Goal: Task Accomplishment & Management: Complete application form

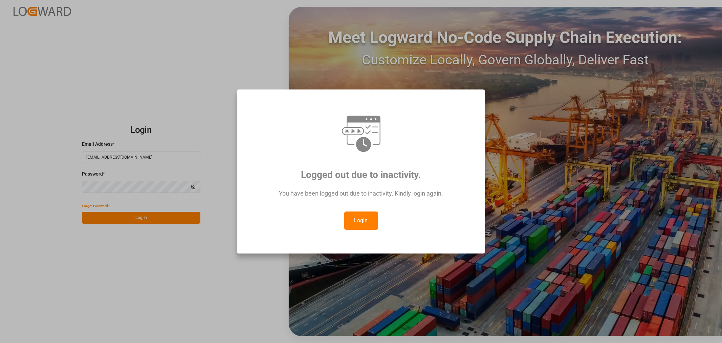
click at [362, 219] on button "Login" at bounding box center [361, 220] width 34 height 18
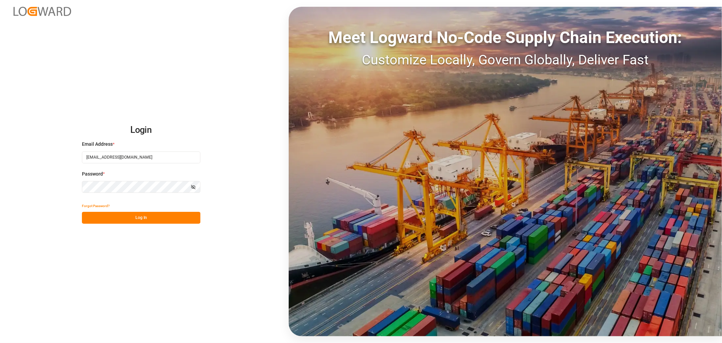
click at [164, 220] on button "Log In" at bounding box center [141, 218] width 118 height 12
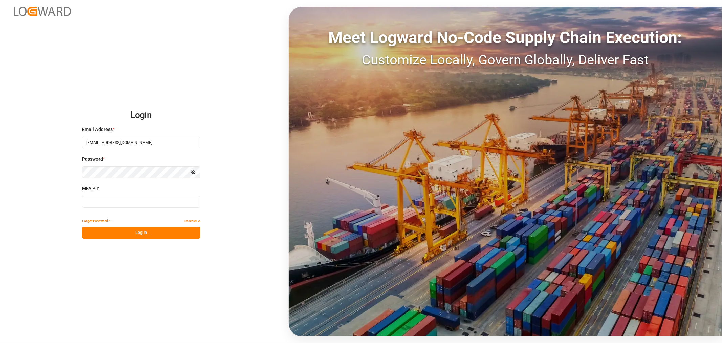
click at [99, 205] on input at bounding box center [141, 202] width 118 height 12
type input "084123"
click at [129, 230] on button "Log In" at bounding box center [141, 232] width 118 height 12
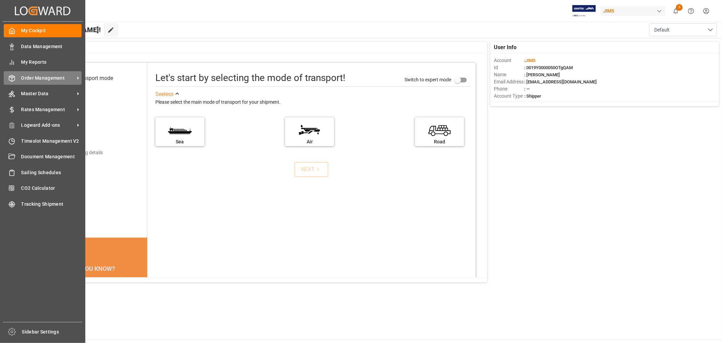
click at [34, 77] on span "Order Management" at bounding box center [47, 77] width 53 height 7
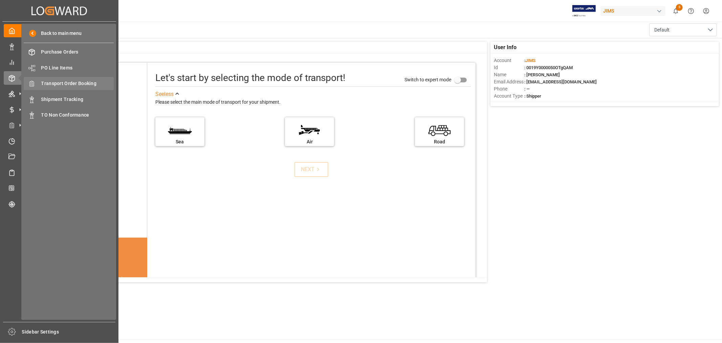
click at [80, 82] on span "Transport Order Booking" at bounding box center [77, 83] width 73 height 7
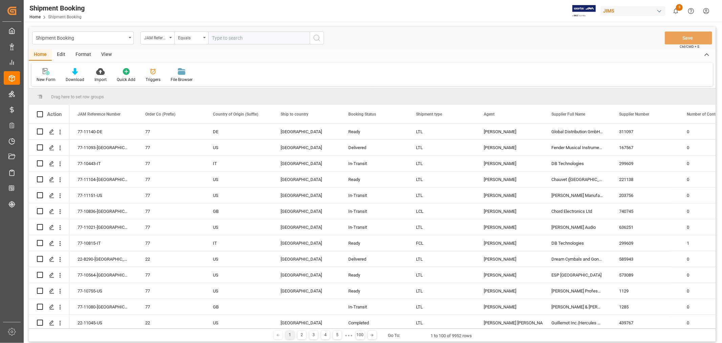
click at [102, 55] on div "View" at bounding box center [106, 55] width 21 height 12
click at [38, 52] on div "Home" at bounding box center [40, 55] width 23 height 12
click at [42, 77] on div "New Form" at bounding box center [46, 80] width 19 height 6
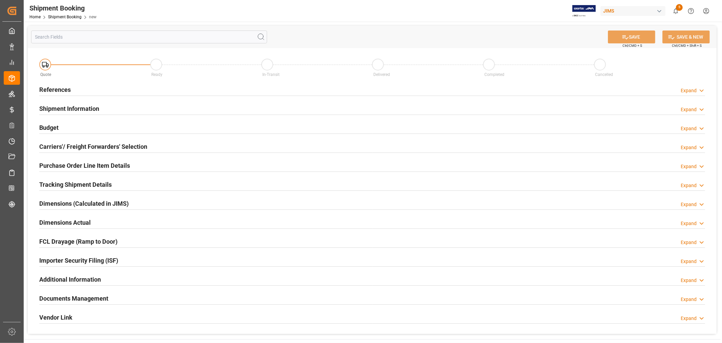
click at [60, 87] on h2 "References" at bounding box center [54, 89] width 31 height 9
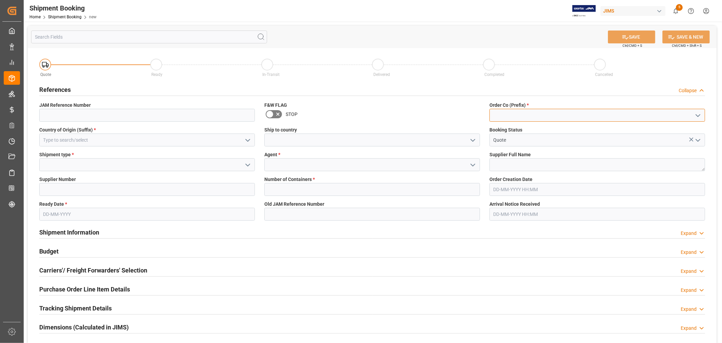
click at [493, 114] on input at bounding box center [597, 115] width 216 height 13
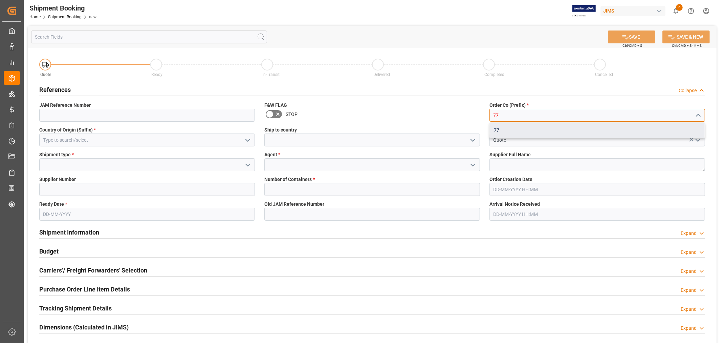
click at [493, 129] on div "77" at bounding box center [597, 130] width 215 height 15
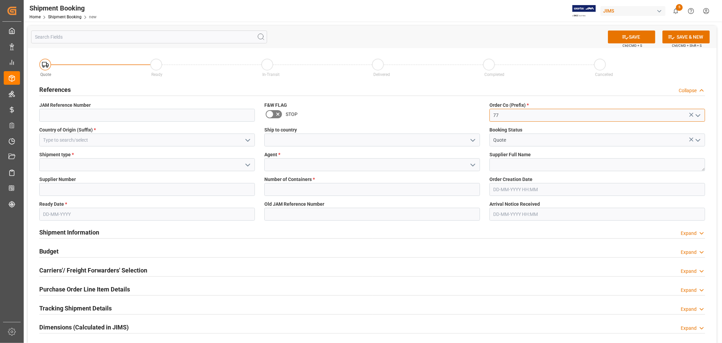
type input "77"
click at [69, 138] on input at bounding box center [147, 139] width 216 height 13
click at [59, 150] on div "CN" at bounding box center [147, 154] width 215 height 15
type input "CN"
click at [299, 141] on input at bounding box center [372, 139] width 216 height 13
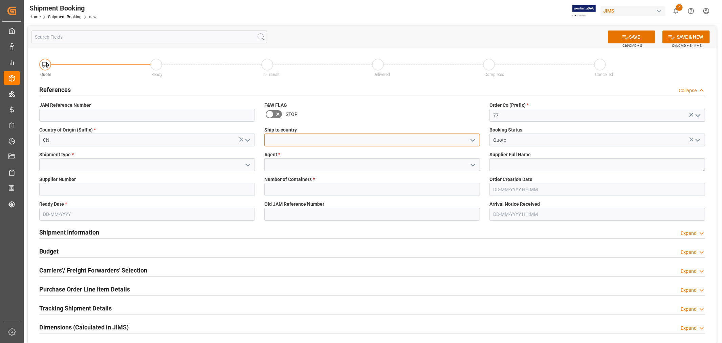
type input "[GEOGRAPHIC_DATA]"
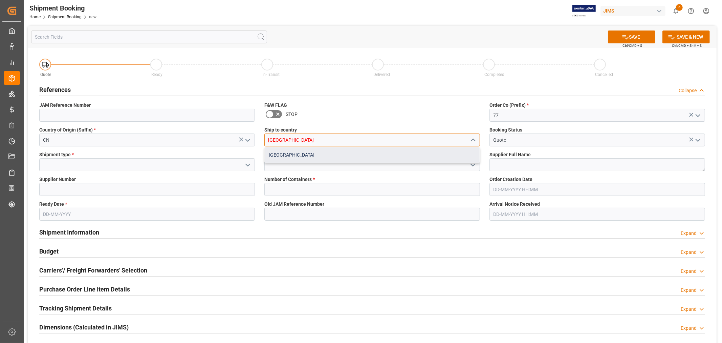
click at [307, 159] on div "[GEOGRAPHIC_DATA]" at bounding box center [372, 154] width 215 height 15
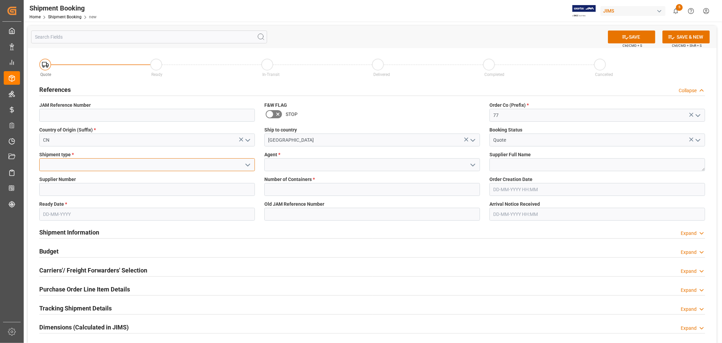
click at [168, 163] on input at bounding box center [147, 164] width 216 height 13
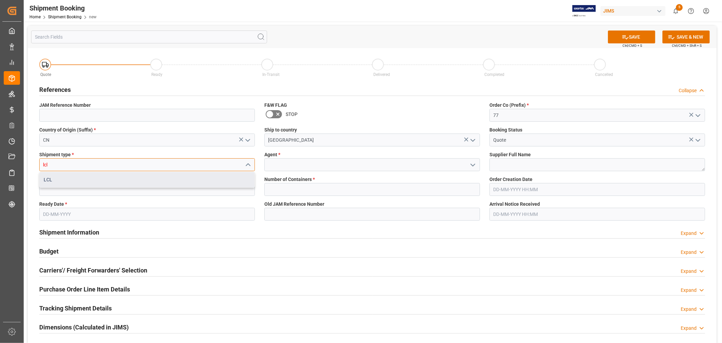
click at [175, 177] on div "LCL" at bounding box center [147, 179] width 215 height 15
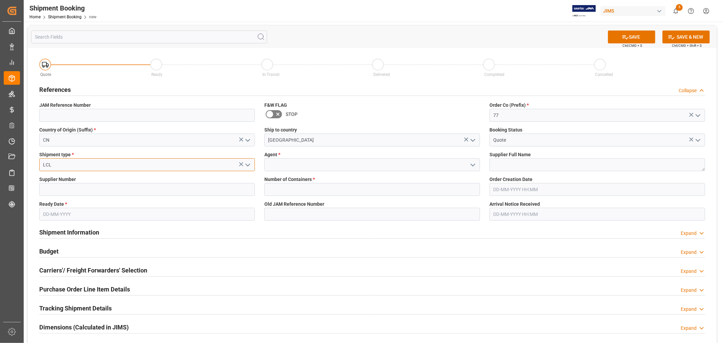
type input "LCL"
click at [327, 165] on input at bounding box center [372, 164] width 216 height 13
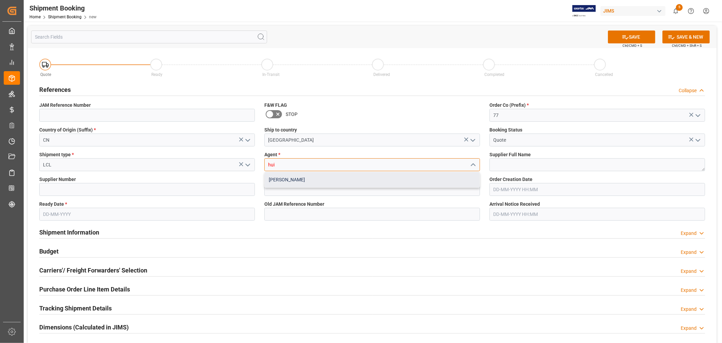
click at [319, 177] on div "[PERSON_NAME]" at bounding box center [372, 179] width 215 height 15
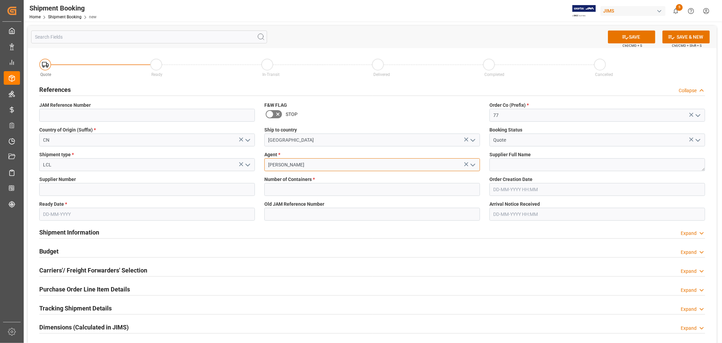
type input "[PERSON_NAME]"
click at [529, 163] on textarea at bounding box center [597, 164] width 216 height 13
type textarea "[PERSON_NAME] Multimedia [GEOGRAPHIC_DATA]"
click at [199, 185] on input at bounding box center [147, 189] width 216 height 13
type input "242713"
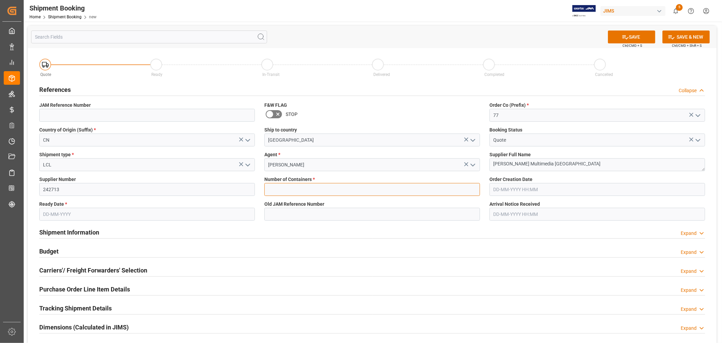
click at [282, 190] on input "text" at bounding box center [372, 189] width 216 height 13
type input "0"
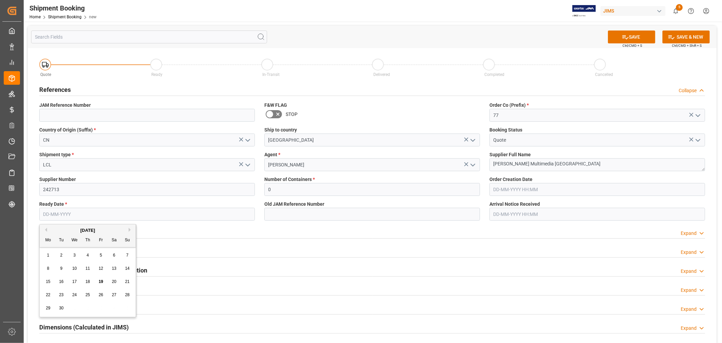
click at [82, 218] on input "text" at bounding box center [147, 213] width 216 height 13
type input "[DATE]"
click at [258, 218] on div "Ready Date * 30-09-2025" at bounding box center [147, 210] width 225 height 25
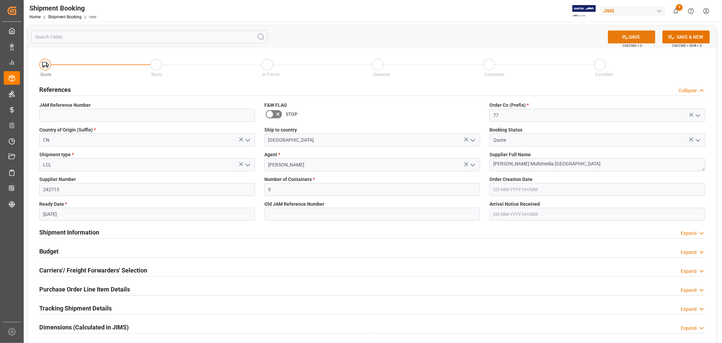
click at [623, 37] on icon at bounding box center [625, 37] width 7 height 7
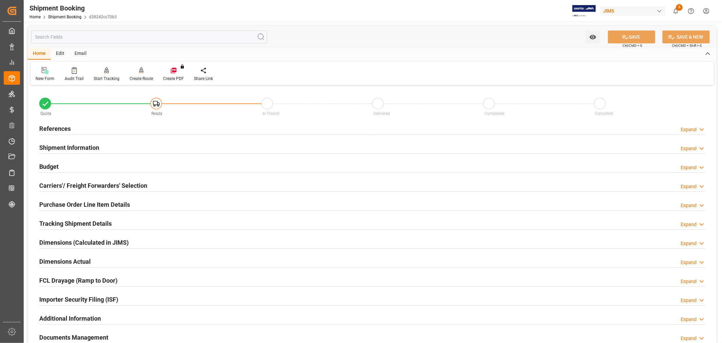
click at [106, 183] on h2 "Carriers'/ Freight Forwarders' Selection" at bounding box center [93, 185] width 108 height 9
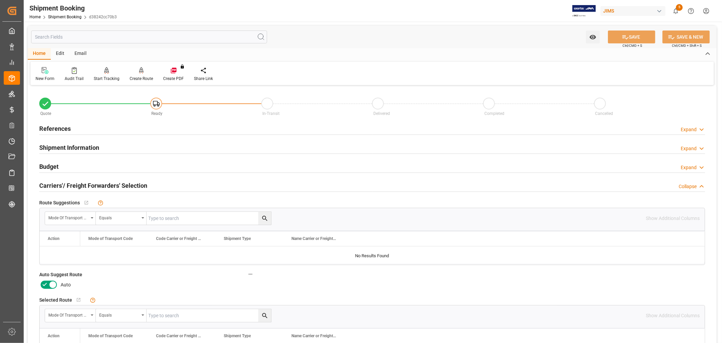
click at [44, 282] on icon at bounding box center [45, 284] width 8 height 8
click at [0, 0] on input "checkbox" at bounding box center [0, 0] width 0 height 0
click at [617, 36] on button "SAVE" at bounding box center [631, 36] width 47 height 13
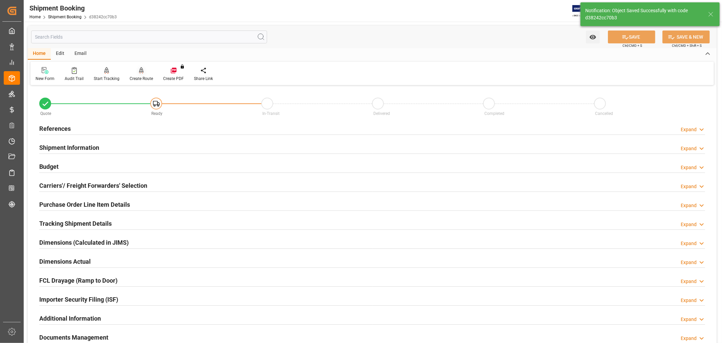
click at [140, 75] on div "Create Route" at bounding box center [142, 74] width 34 height 15
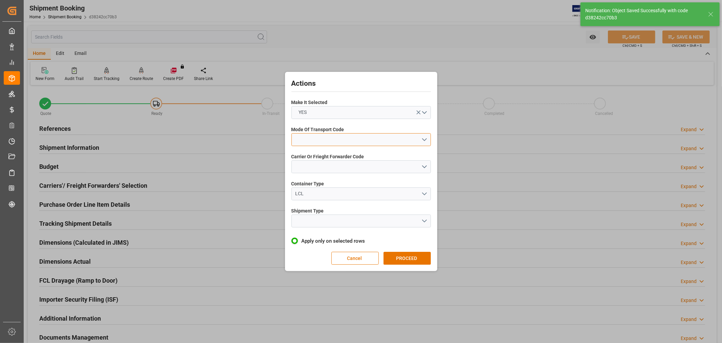
click at [301, 140] on button "open menu" at bounding box center [360, 139] width 139 height 13
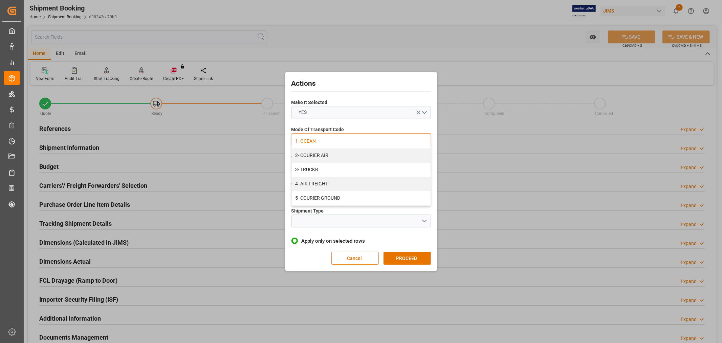
click at [310, 141] on div "1- OCEAN" at bounding box center [361, 141] width 139 height 14
click at [316, 167] on button "open menu" at bounding box center [360, 166] width 139 height 13
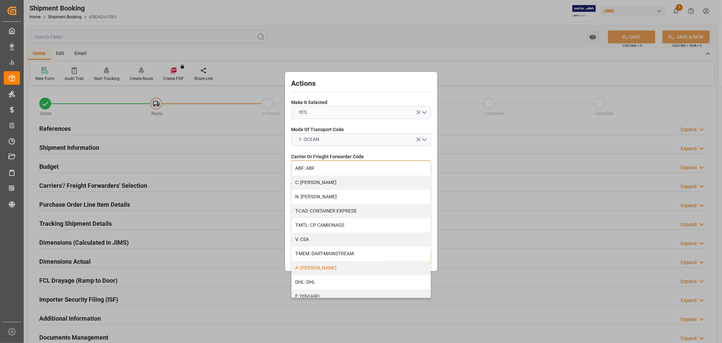
click at [320, 266] on div "A: DELMAR" at bounding box center [361, 268] width 139 height 14
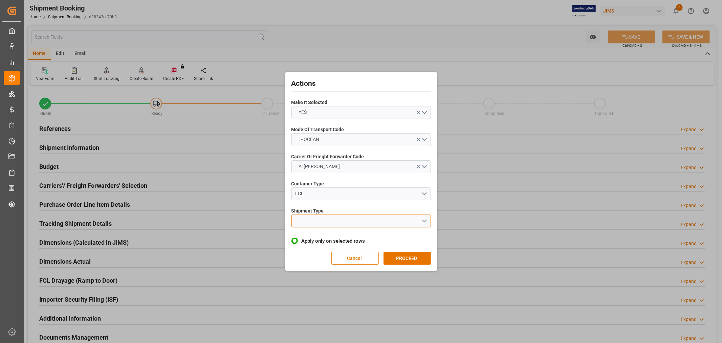
click at [333, 221] on button "open menu" at bounding box center [360, 220] width 139 height 13
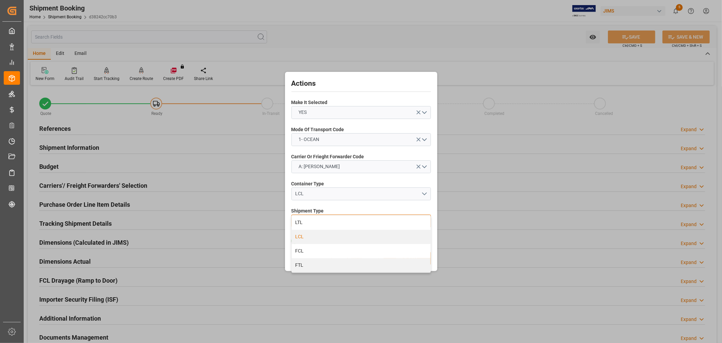
click at [320, 239] on div "LCL" at bounding box center [361, 237] width 139 height 14
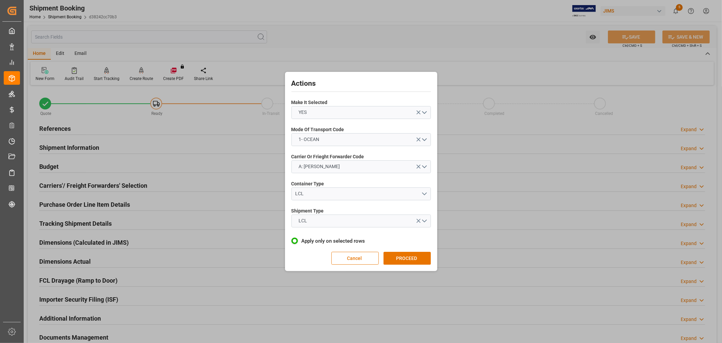
click at [392, 256] on button "PROCEED" at bounding box center [407, 258] width 47 height 13
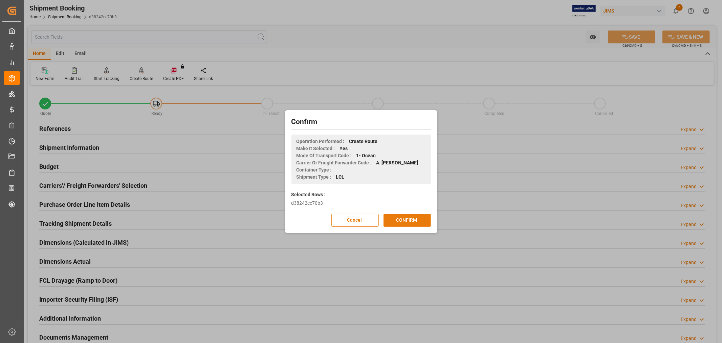
click at [403, 217] on button "CONFIRM" at bounding box center [407, 220] width 47 height 13
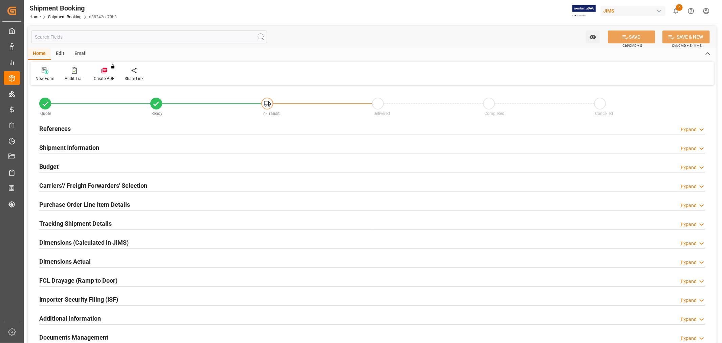
type input "0"
type input "[DATE]"
click at [63, 183] on h2 "Carriers'/ Freight Forwarders' Selection" at bounding box center [93, 185] width 108 height 9
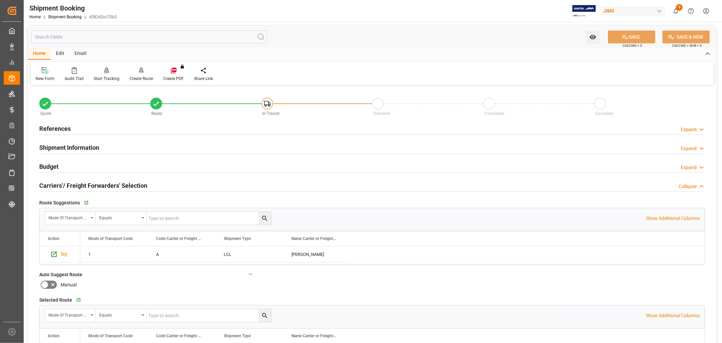
click at [48, 130] on h2 "References" at bounding box center [54, 128] width 31 height 9
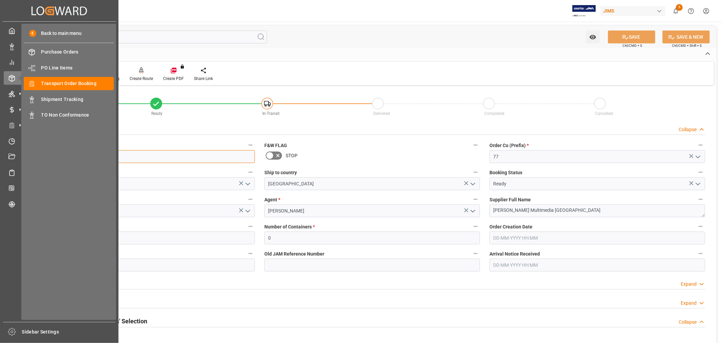
drag, startPoint x: 81, startPoint y: 156, endPoint x: -5, endPoint y: 154, distance: 85.7
click at [0, 154] on html "Created by potrace 1.15, written by [PERSON_NAME] [DATE]-[DATE] Created by potr…" at bounding box center [361, 171] width 722 height 343
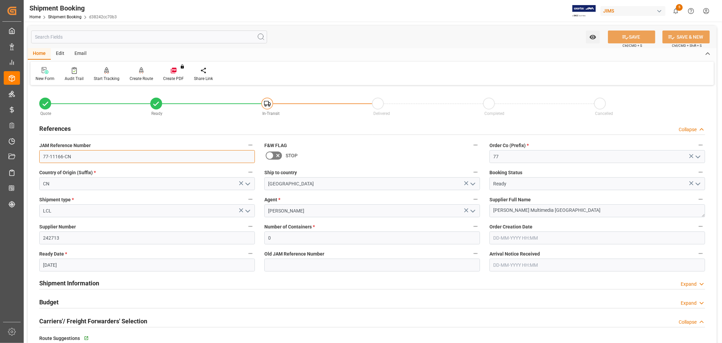
click at [80, 157] on input "77-11166-CN" at bounding box center [147, 156] width 216 height 13
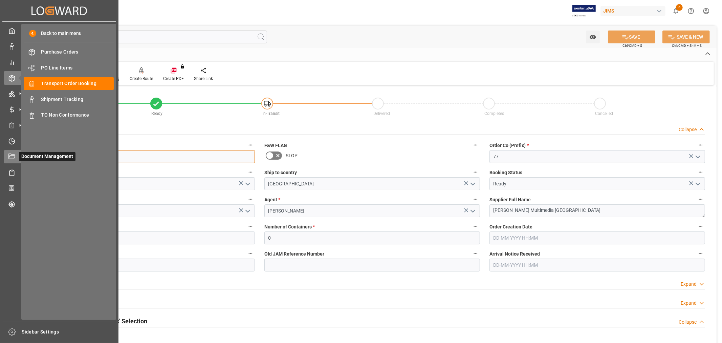
drag, startPoint x: 38, startPoint y: 156, endPoint x: 5, endPoint y: 156, distance: 33.2
click at [5, 156] on div "Created by potrace 1.15, written by [PERSON_NAME] [DATE]-[DATE] Created by potr…" at bounding box center [361, 171] width 722 height 343
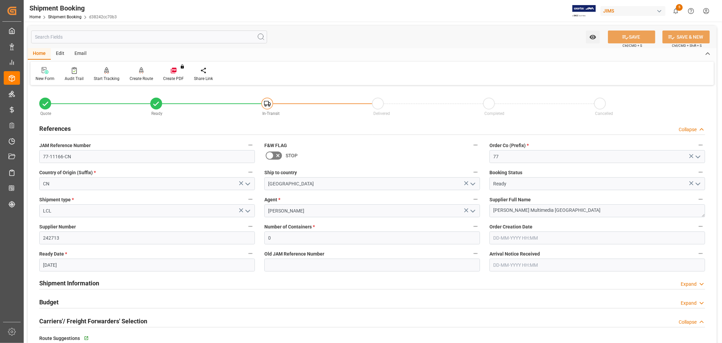
click at [184, 119] on div "References Collapse" at bounding box center [372, 128] width 675 height 19
